Goal: Information Seeking & Learning: Learn about a topic

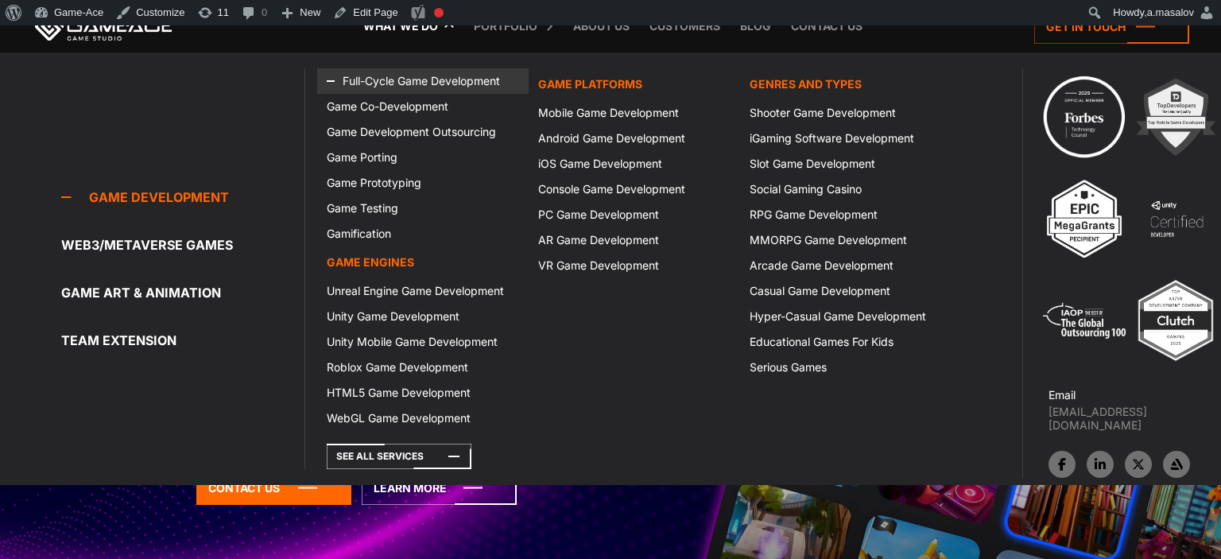
click at [381, 72] on link "Full-Cycle Game Development" at bounding box center [422, 80] width 211 height 25
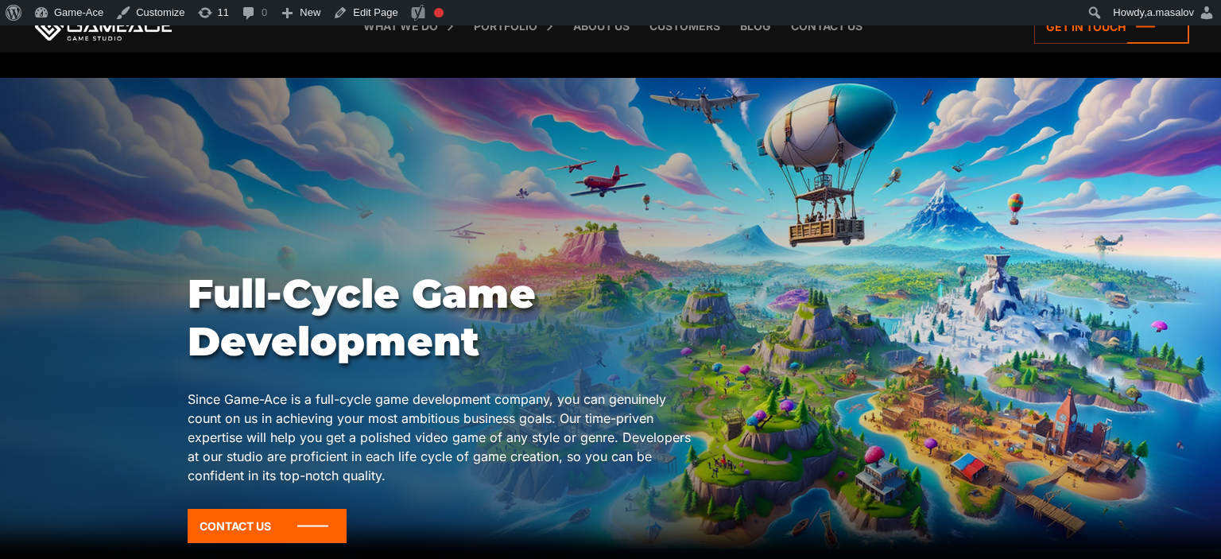
click at [110, 33] on link at bounding box center [103, 26] width 143 height 29
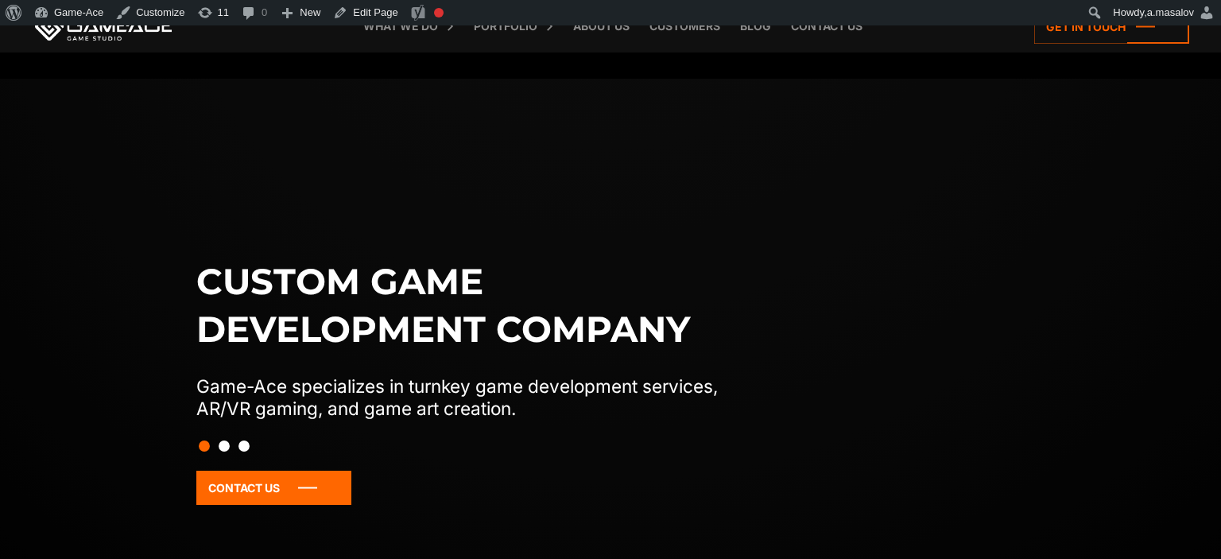
click at [777, 378] on div "Custom game development company Game-Ace specializes in turnkey game developmen…" at bounding box center [611, 404] width 846 height 292
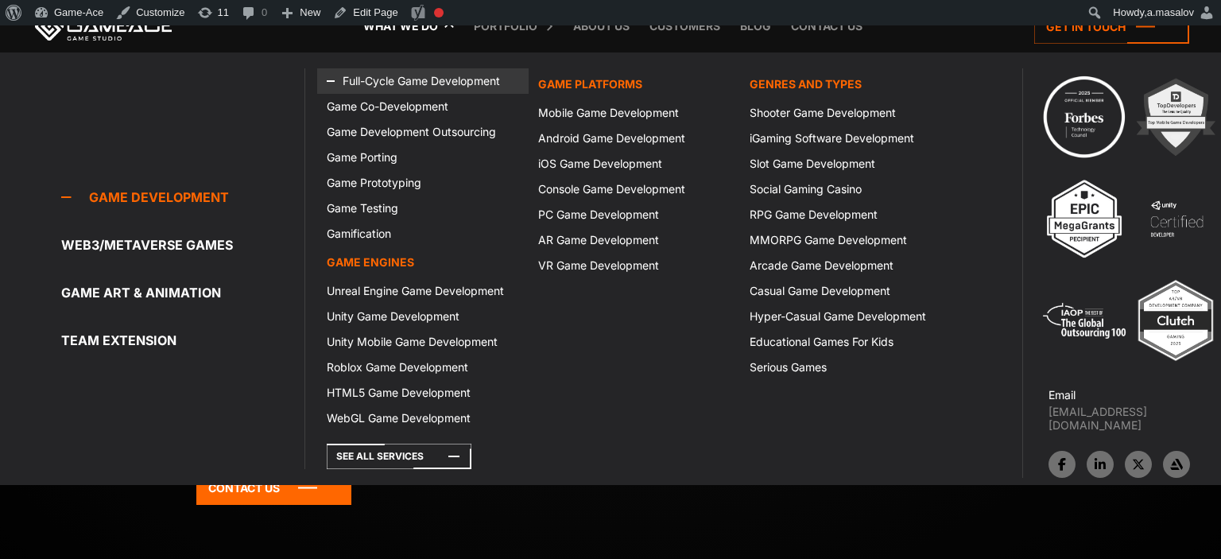
click at [387, 77] on link "Full-Cycle Game Development" at bounding box center [422, 80] width 211 height 25
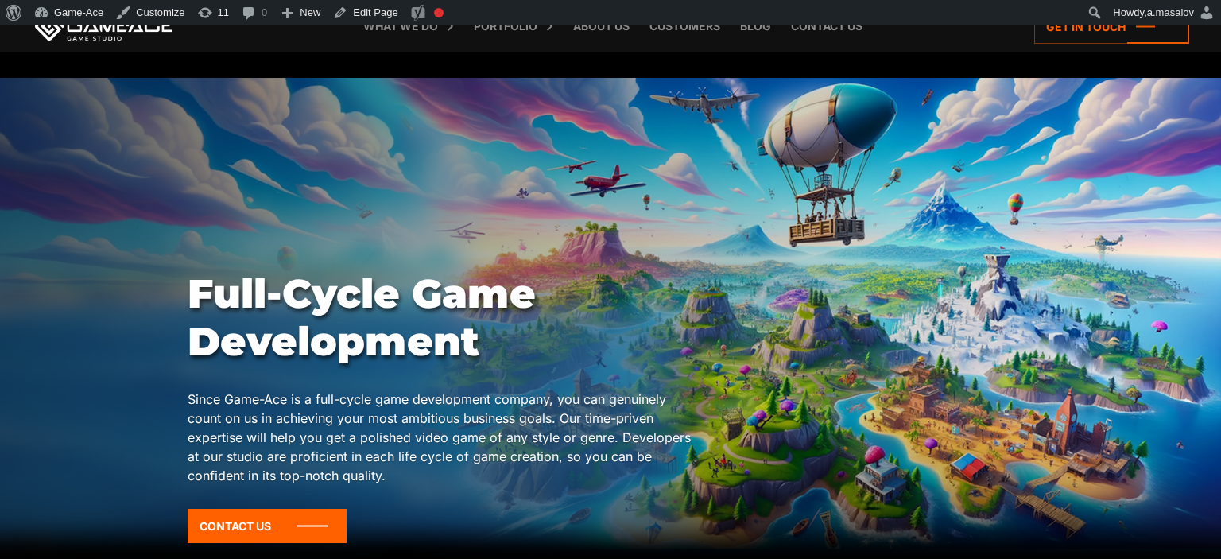
click at [143, 396] on div at bounding box center [610, 322] width 1221 height 488
click at [79, 33] on link at bounding box center [103, 26] width 143 height 29
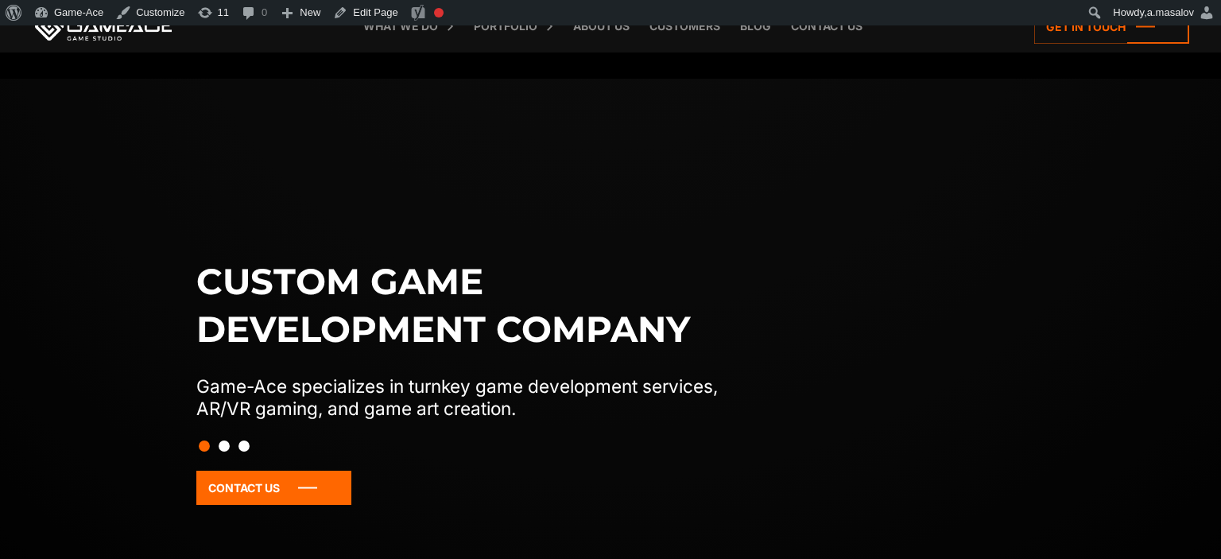
click at [165, 384] on div "Custom game development company Game-Ace specializes in turnkey game developmen…" at bounding box center [610, 387] width 1221 height 326
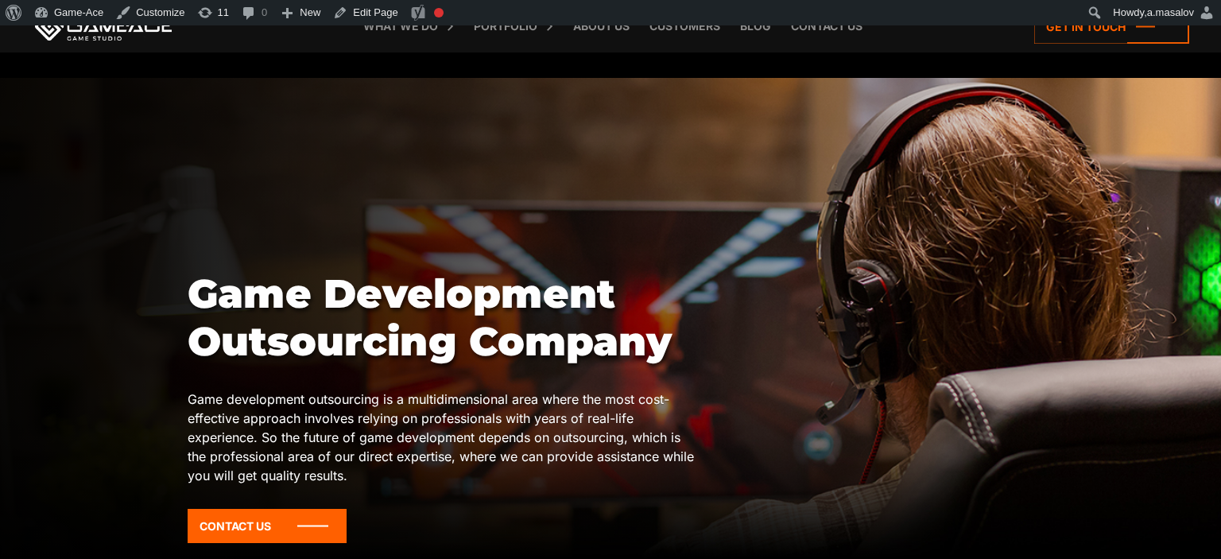
click at [119, 407] on div at bounding box center [610, 322] width 1221 height 488
click at [176, 421] on div at bounding box center [610, 322] width 1221 height 488
click at [98, 35] on link at bounding box center [103, 26] width 143 height 29
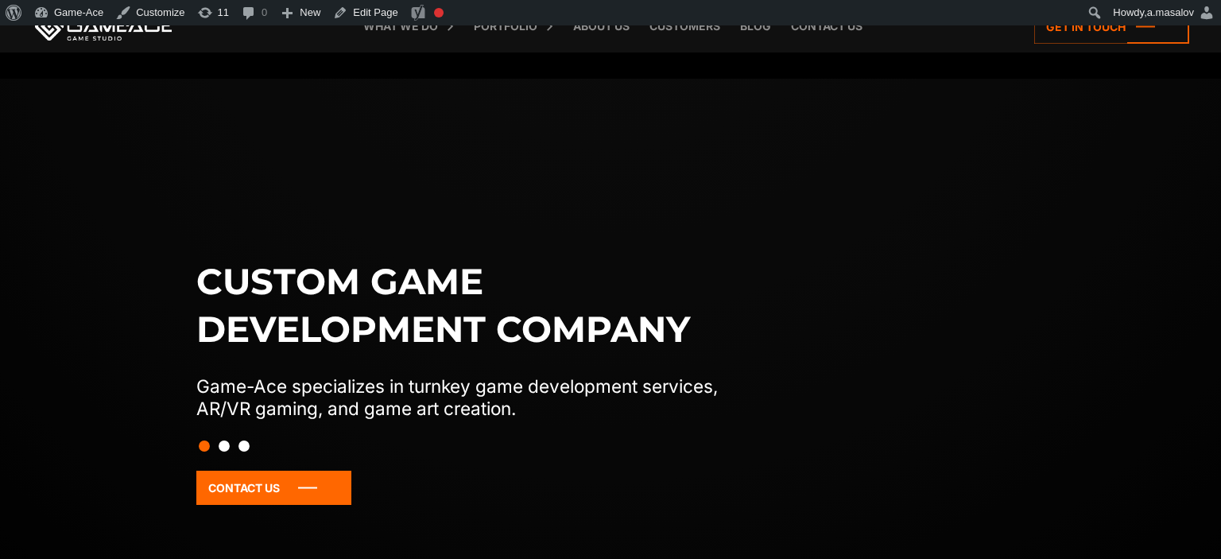
click at [112, 444] on div at bounding box center [610, 445] width 1221 height 27
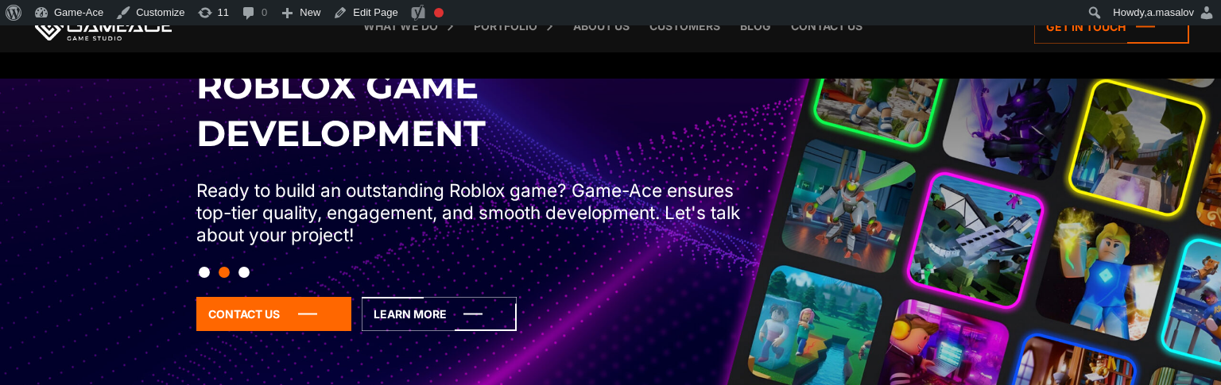
click at [504, 165] on div "Roblox Game Development Ready to build an outstanding Roblox game? Game-Ace ens…" at bounding box center [611, 220] width 846 height 316
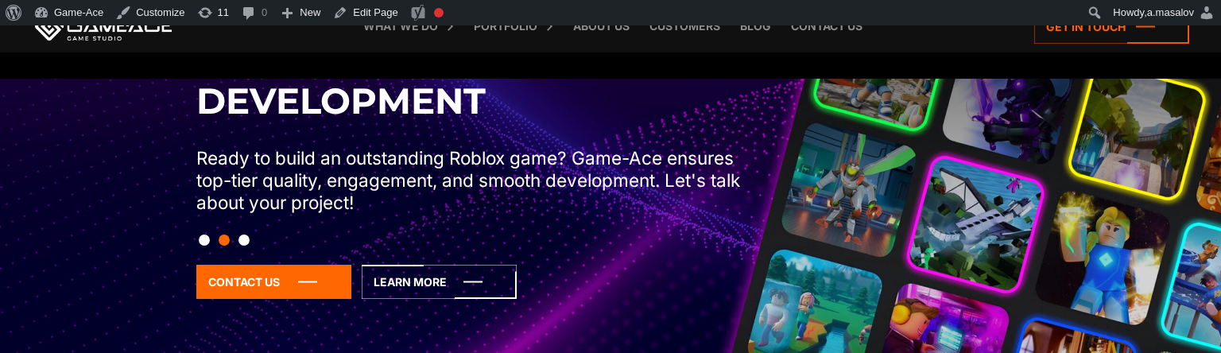
click at [694, 227] on div at bounding box center [611, 240] width 846 height 27
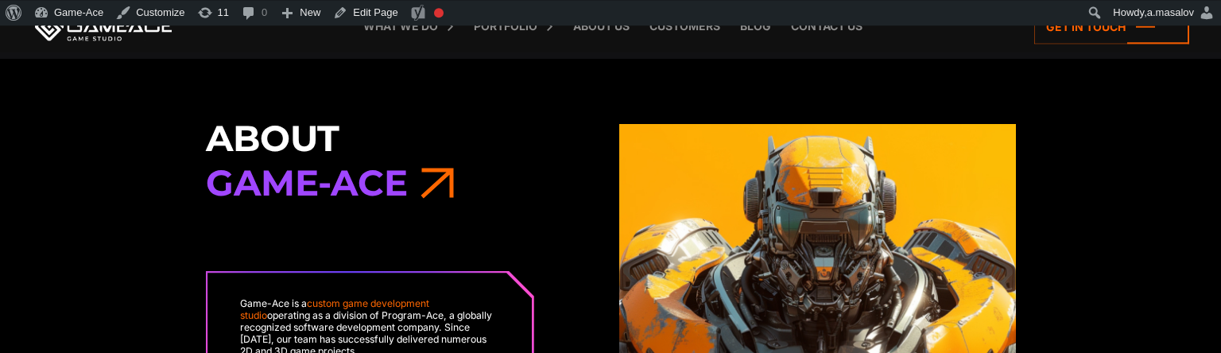
scroll to position [3352, 0]
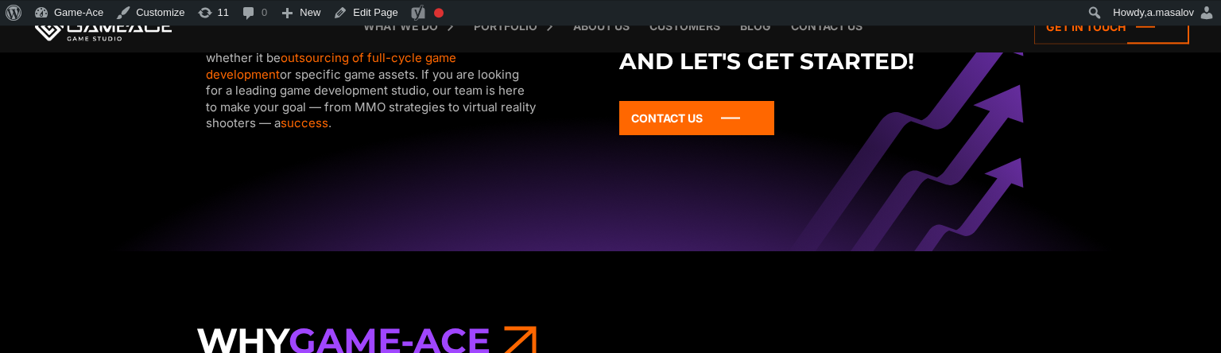
scroll to position [2140, 0]
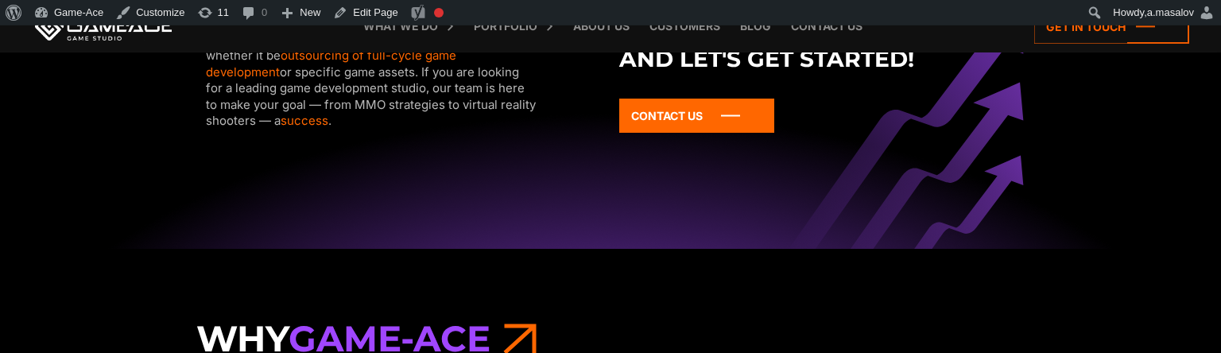
click at [749, 242] on div "Gaming is what we do. As a custom game development company, we’ll provide you w…" at bounding box center [610, 94] width 828 height 309
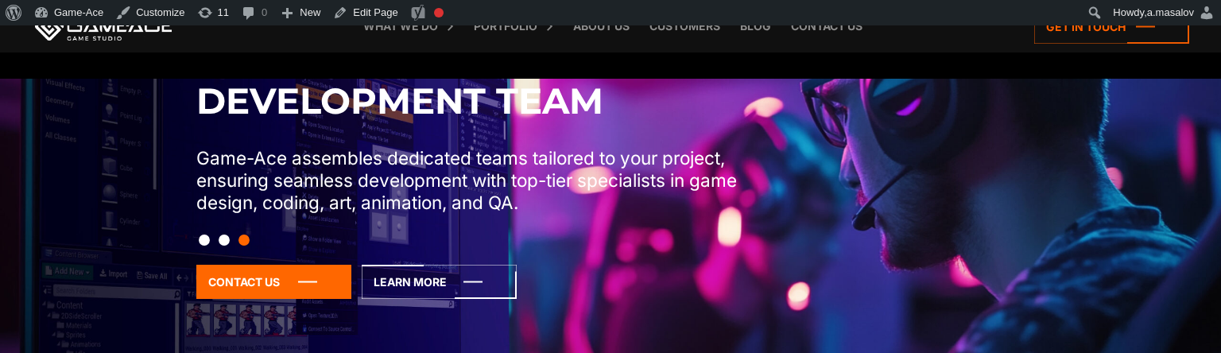
click at [676, 304] on div "Contact Us" at bounding box center [610, 304] width 828 height 79
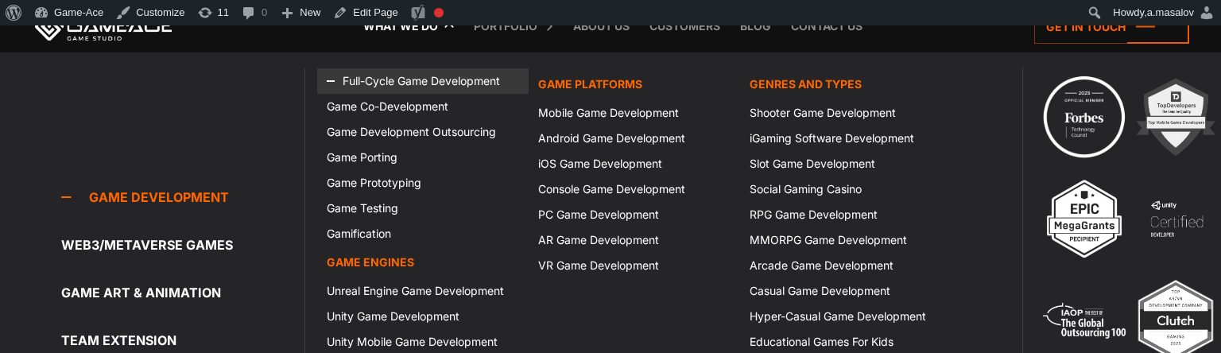
click at [383, 91] on link "Full-Cycle Game Development" at bounding box center [422, 80] width 211 height 25
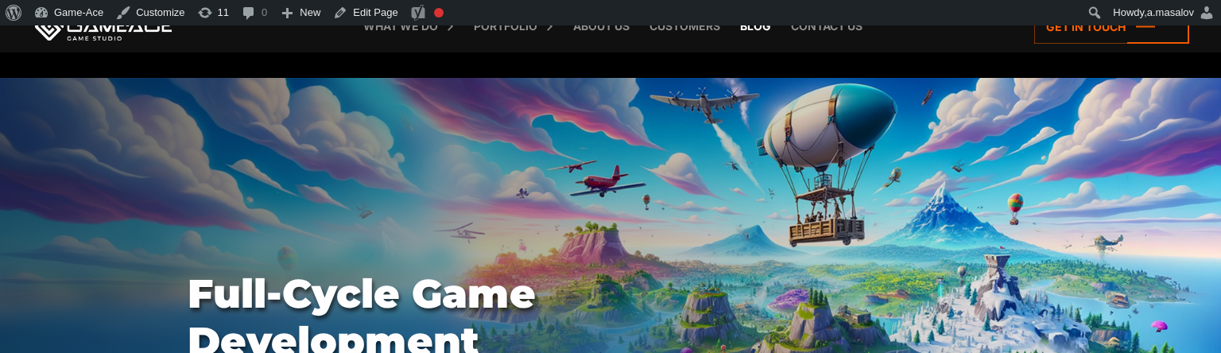
click at [755, 31] on link "Blog" at bounding box center [755, 26] width 47 height 52
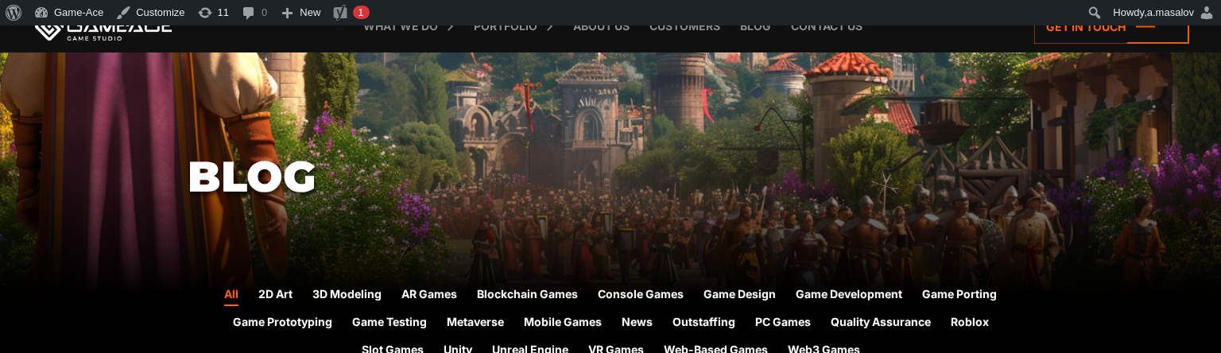
scroll to position [420, 0]
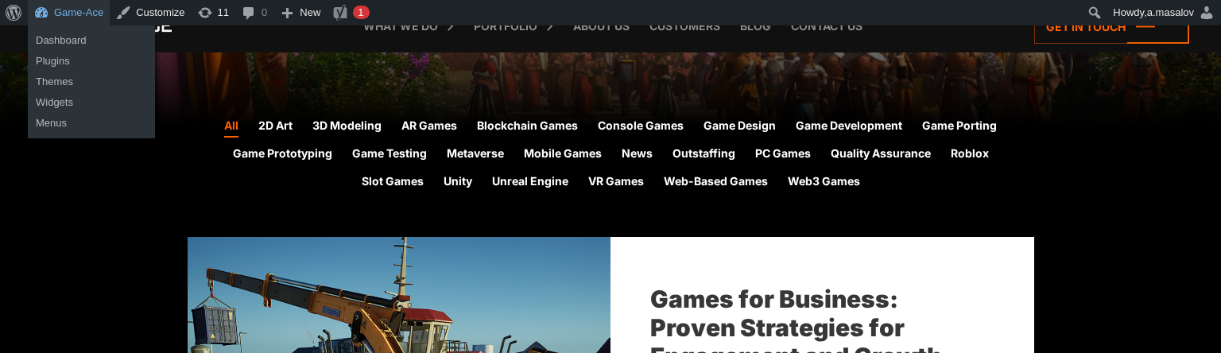
click at [103, 25] on link "Game-Ace" at bounding box center [69, 12] width 82 height 25
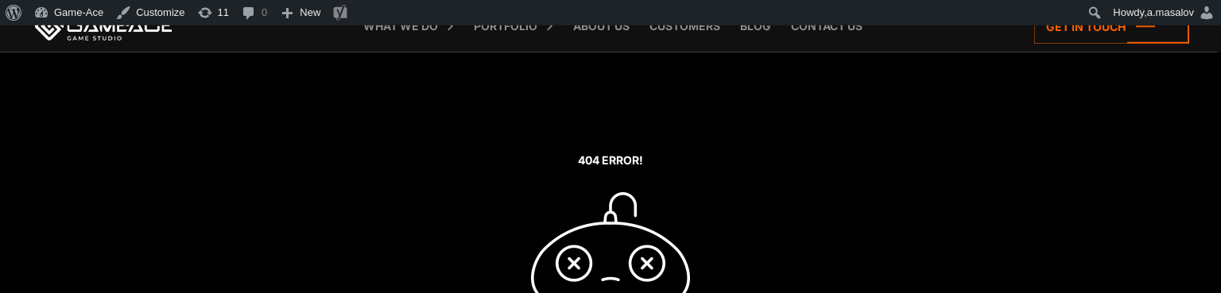
scroll to position [83, 0]
